Goal: Task Accomplishment & Management: Use online tool/utility

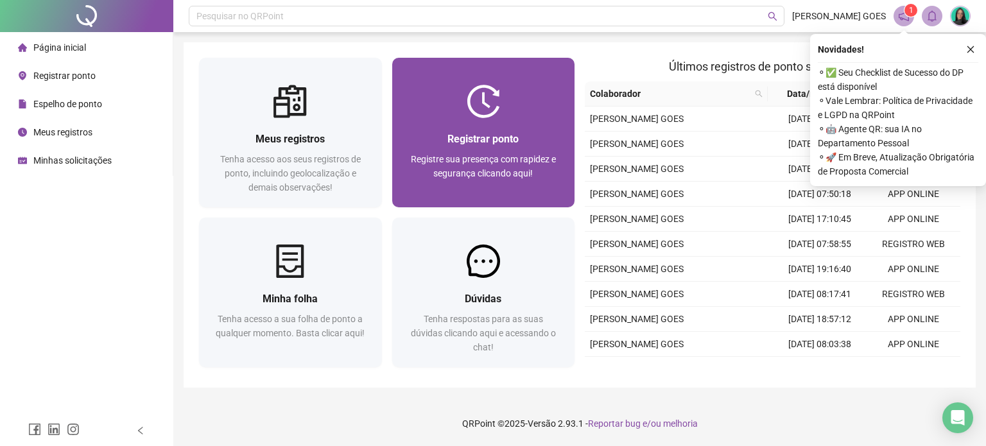
click at [461, 197] on div "Registrar ponto Registre sua presença com rapidez e segurança clicando aqui!" at bounding box center [483, 162] width 183 height 89
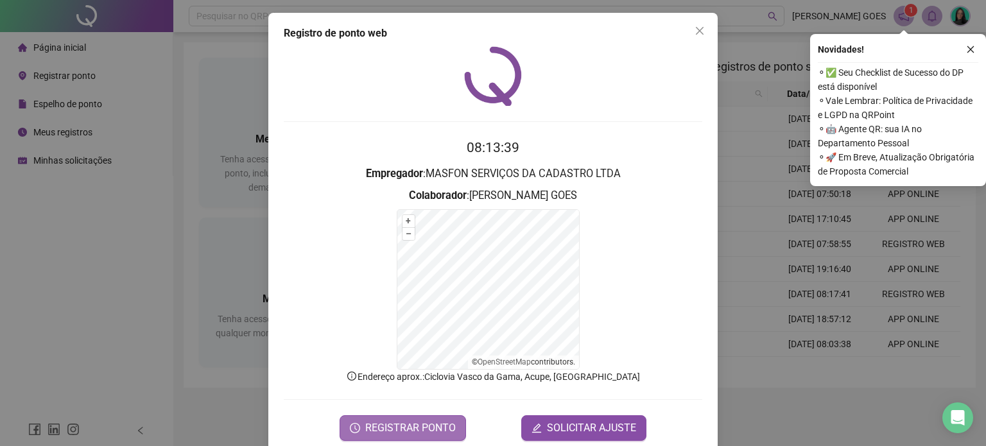
click at [394, 433] on span "REGISTRAR PONTO" at bounding box center [410, 427] width 90 height 15
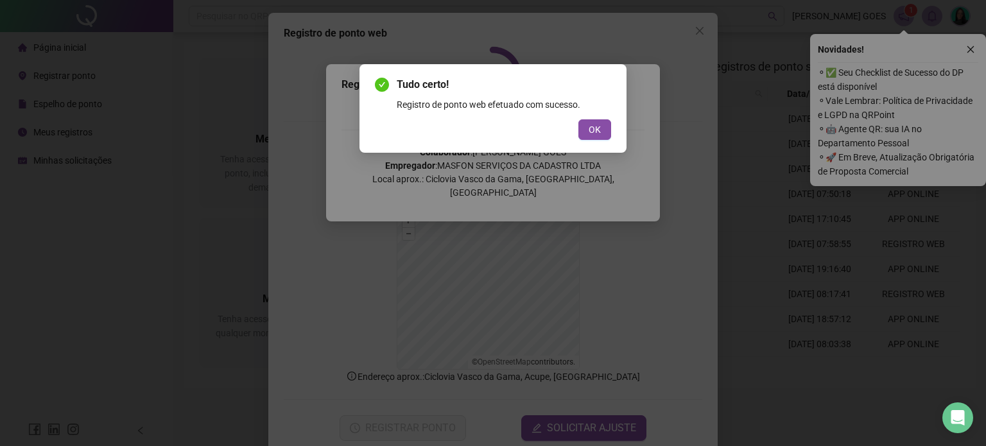
click at [617, 132] on div "Tudo certo! Registro de ponto web efetuado com sucesso. OK" at bounding box center [492, 108] width 267 height 89
click at [601, 137] on button "OK" at bounding box center [594, 129] width 33 height 21
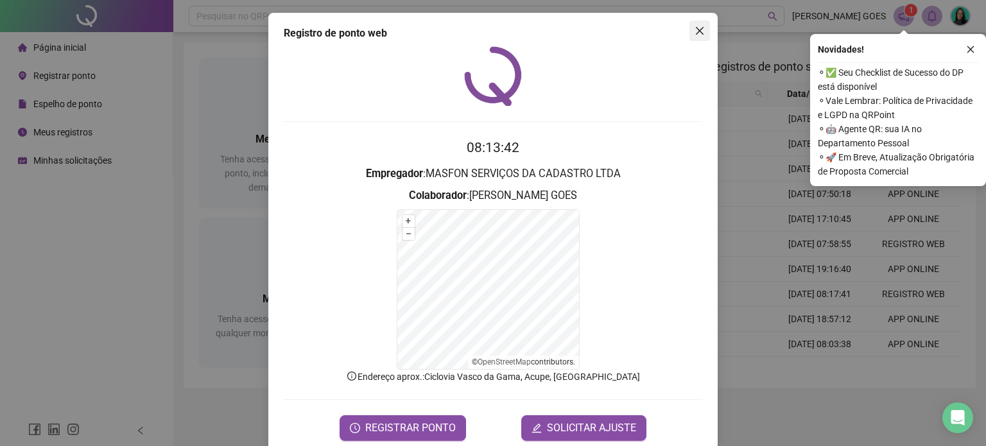
click at [701, 30] on span "Close" at bounding box center [699, 31] width 21 height 10
click at [691, 33] on div "Pesquisar no QRPoint [PERSON_NAME] GOES 1 Meus registros Tenha acesso aos seus …" at bounding box center [579, 223] width 812 height 446
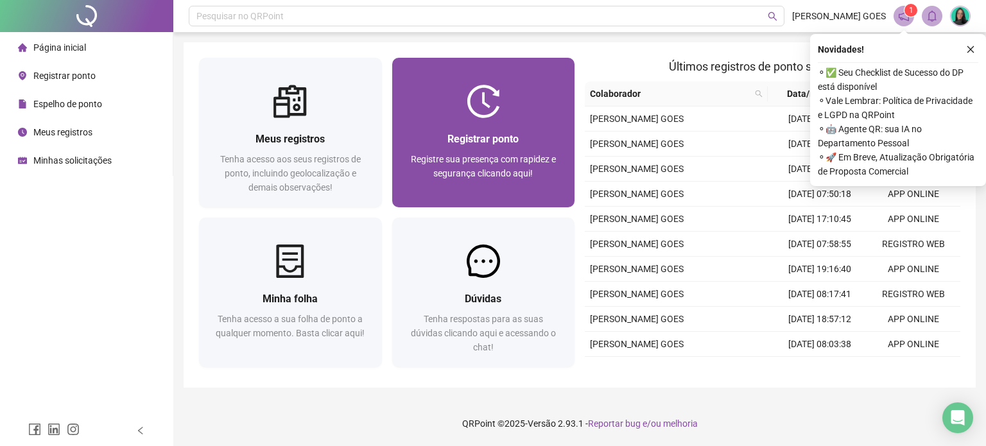
click at [467, 114] on img at bounding box center [483, 101] width 33 height 33
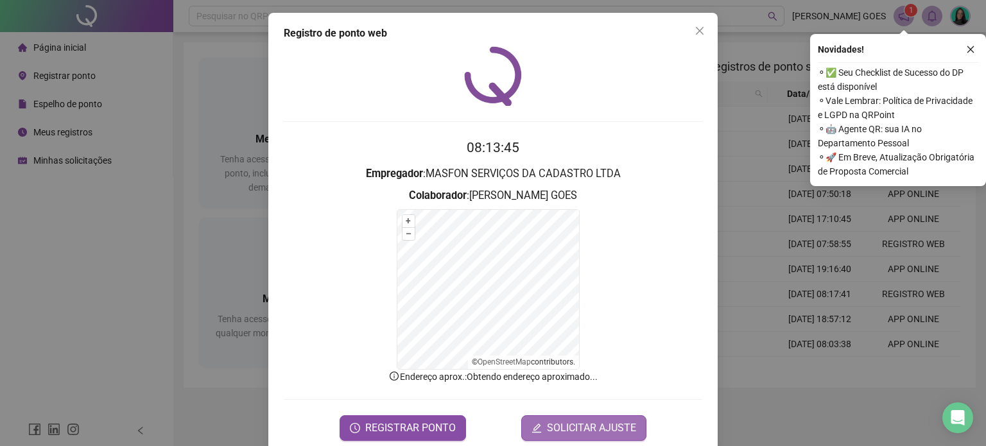
click at [589, 418] on button "SOLICITAR AJUSTE" at bounding box center [583, 428] width 125 height 26
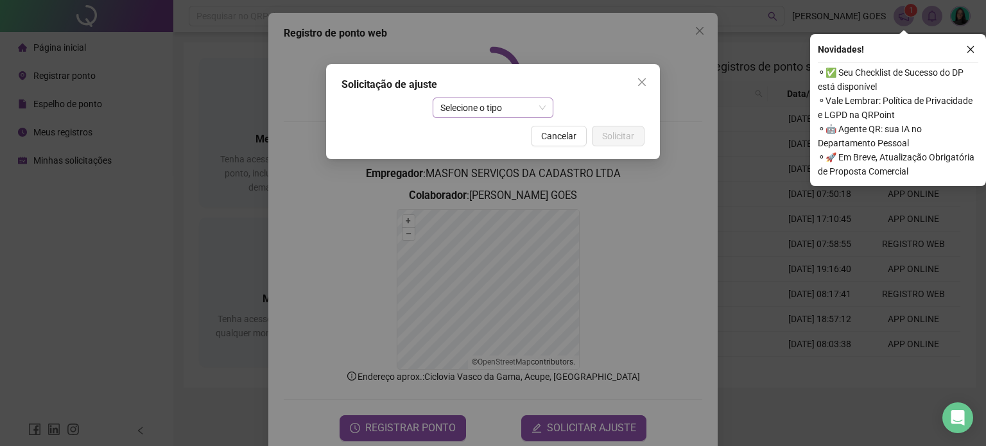
drag, startPoint x: 472, startPoint y: 107, endPoint x: 473, endPoint y: 114, distance: 6.4
click at [473, 107] on span "Selecione o tipo" at bounding box center [493, 107] width 106 height 19
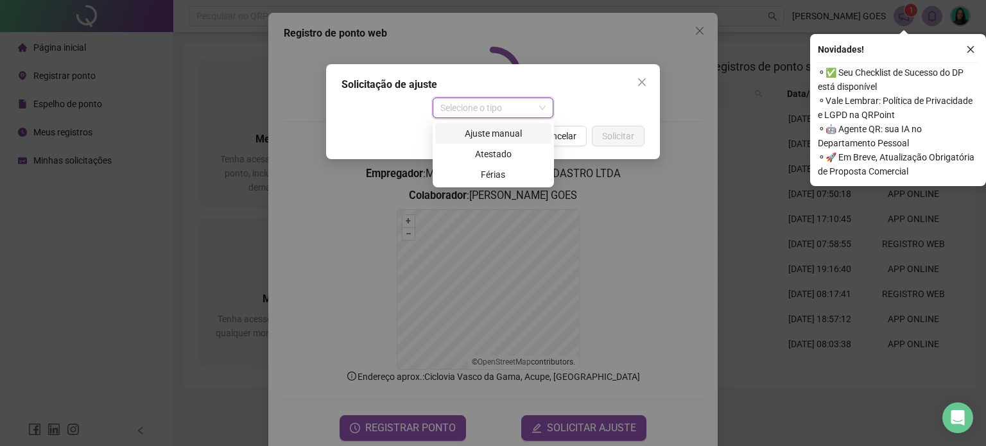
click at [475, 135] on div "Ajuste manual" at bounding box center [493, 133] width 101 height 14
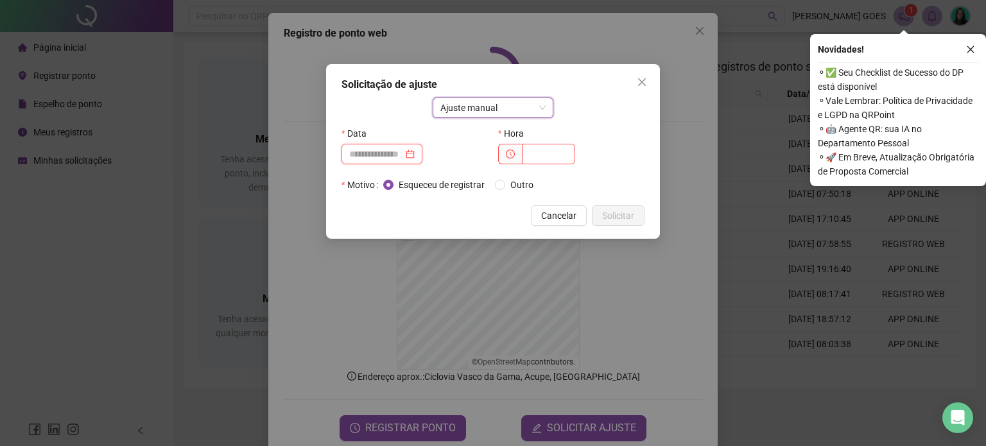
click at [388, 157] on input at bounding box center [376, 154] width 54 height 14
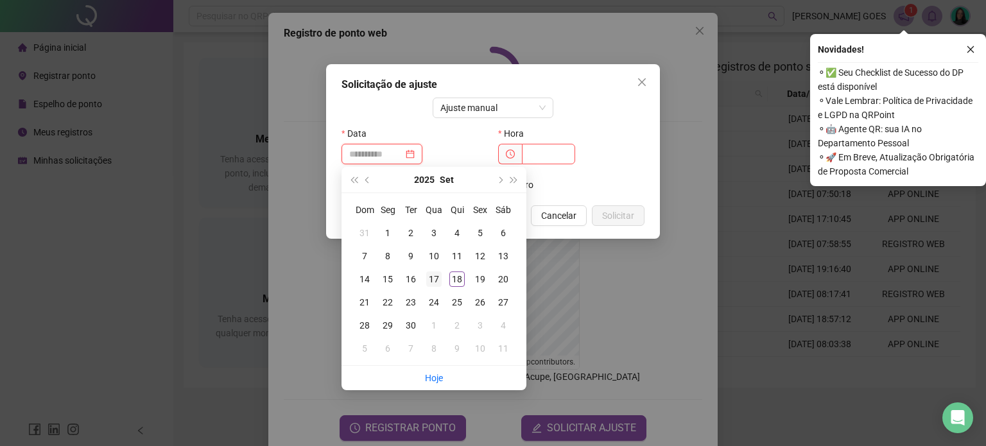
type input "**********"
click at [428, 284] on div "17" at bounding box center [433, 278] width 15 height 15
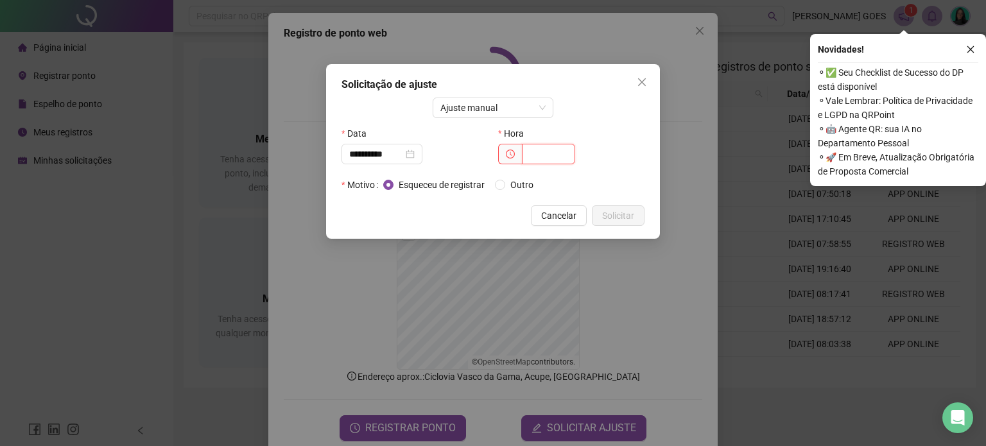
click at [544, 156] on input "text" at bounding box center [548, 154] width 53 height 21
type input "*****"
click at [621, 215] on span "Solicitar" at bounding box center [618, 216] width 32 height 14
